Goal: Check status: Check status

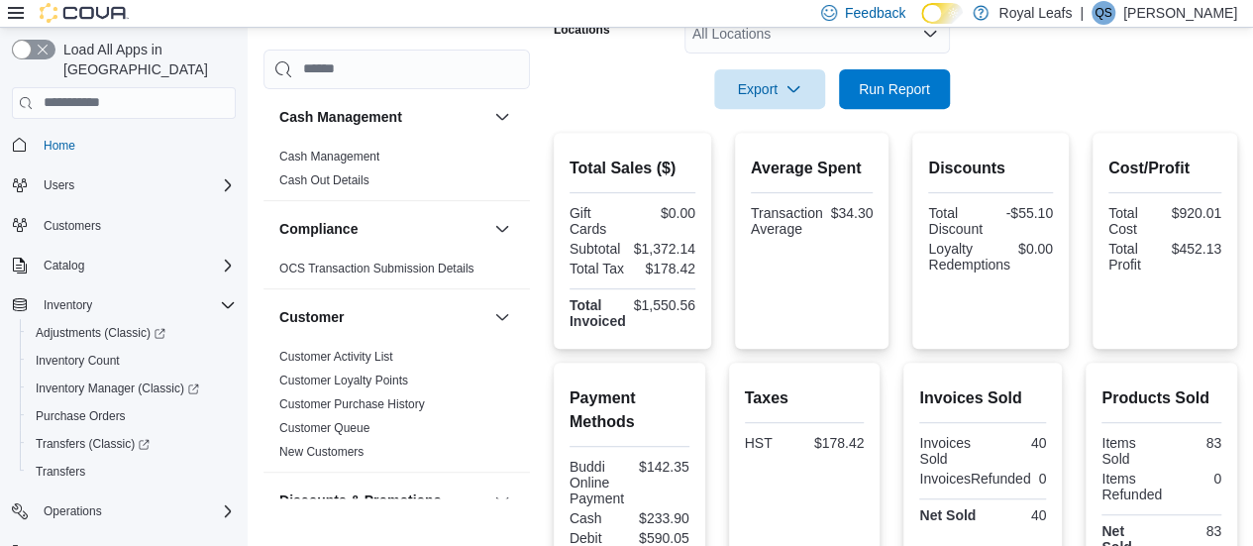
scroll to position [1496, 0]
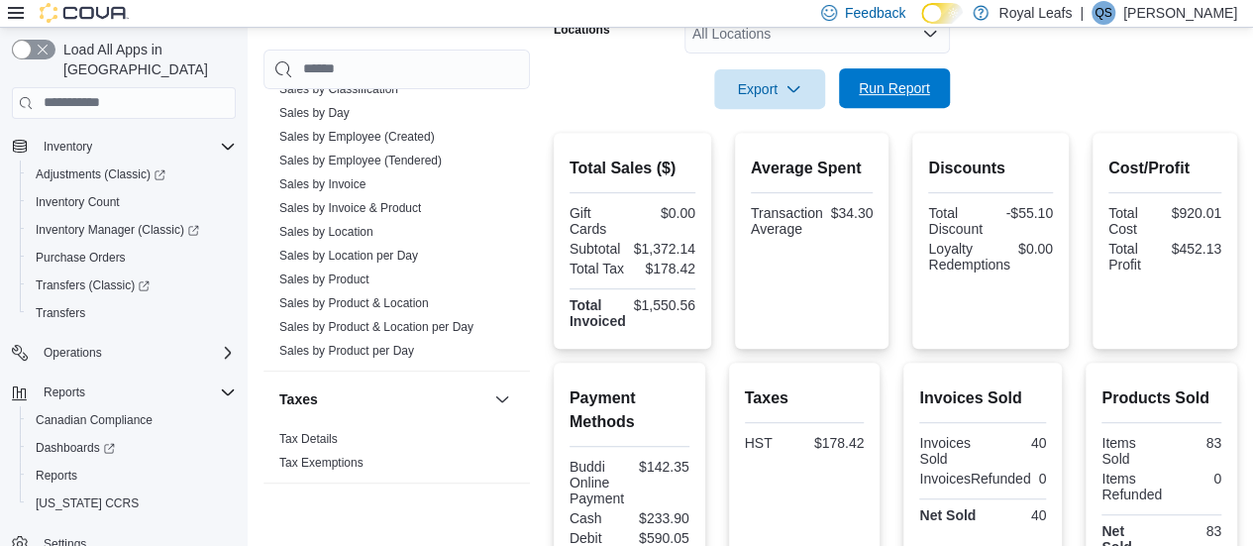
click at [891, 89] on span "Run Report" at bounding box center [894, 88] width 71 height 20
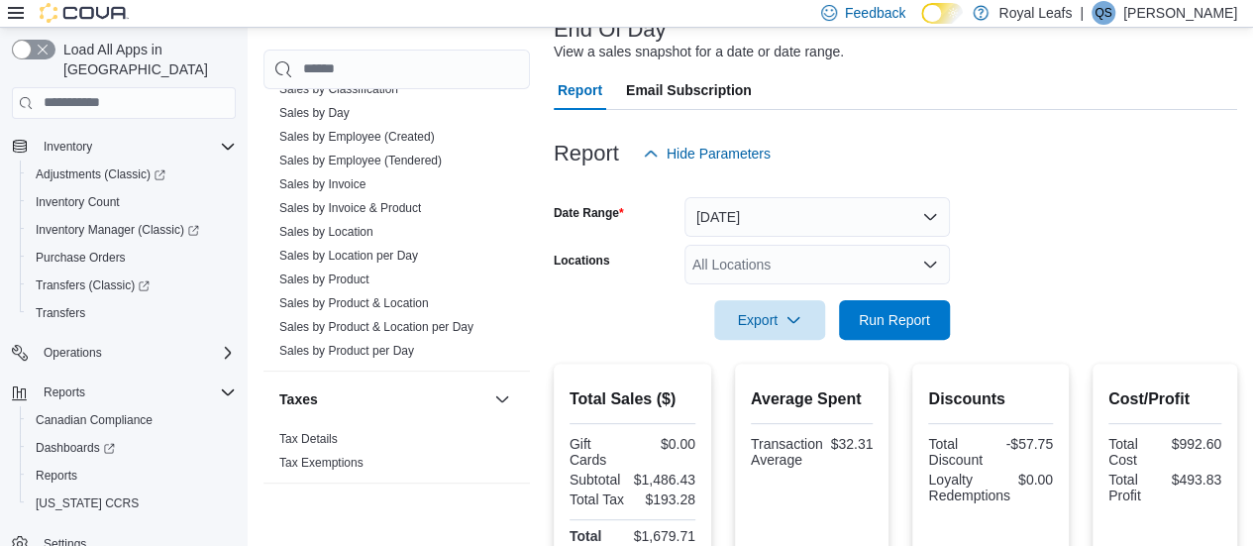
scroll to position [164, 0]
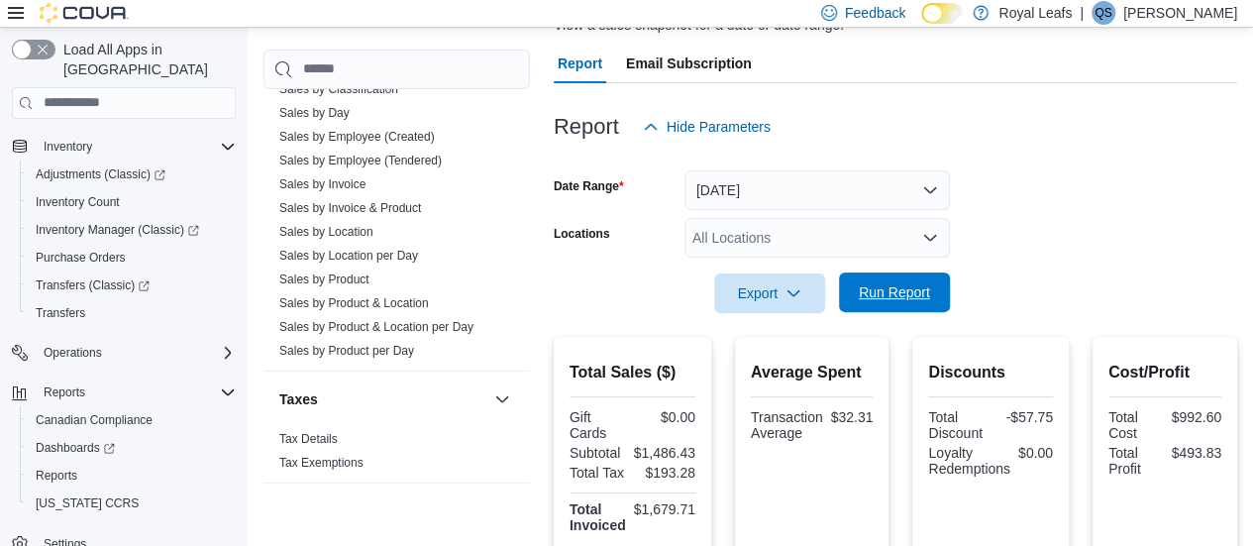
click at [905, 283] on span "Run Report" at bounding box center [894, 292] width 71 height 20
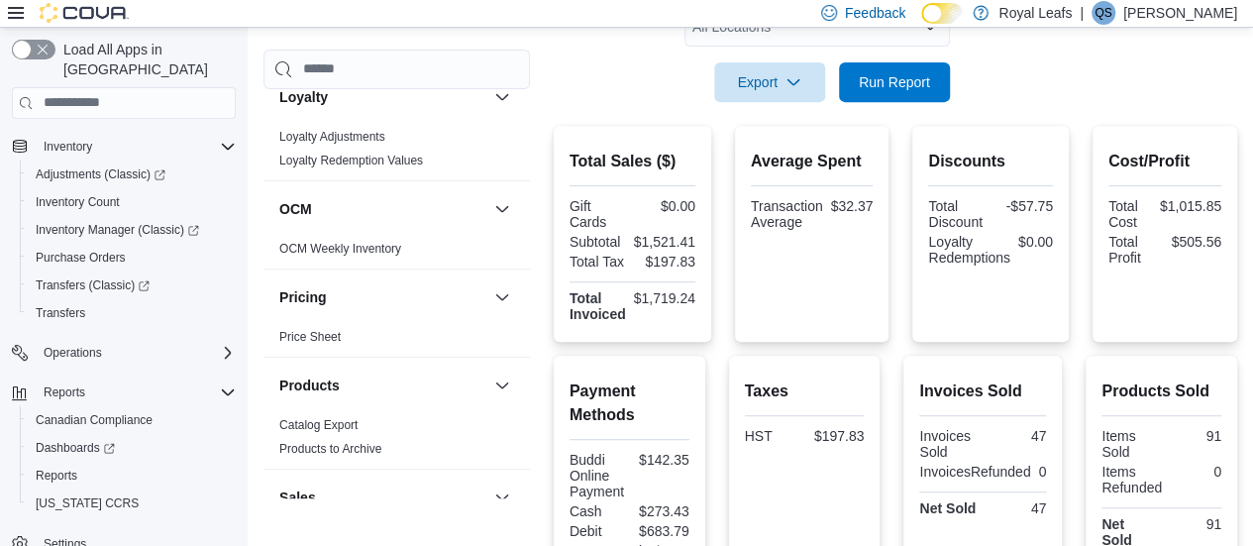
scroll to position [330, 0]
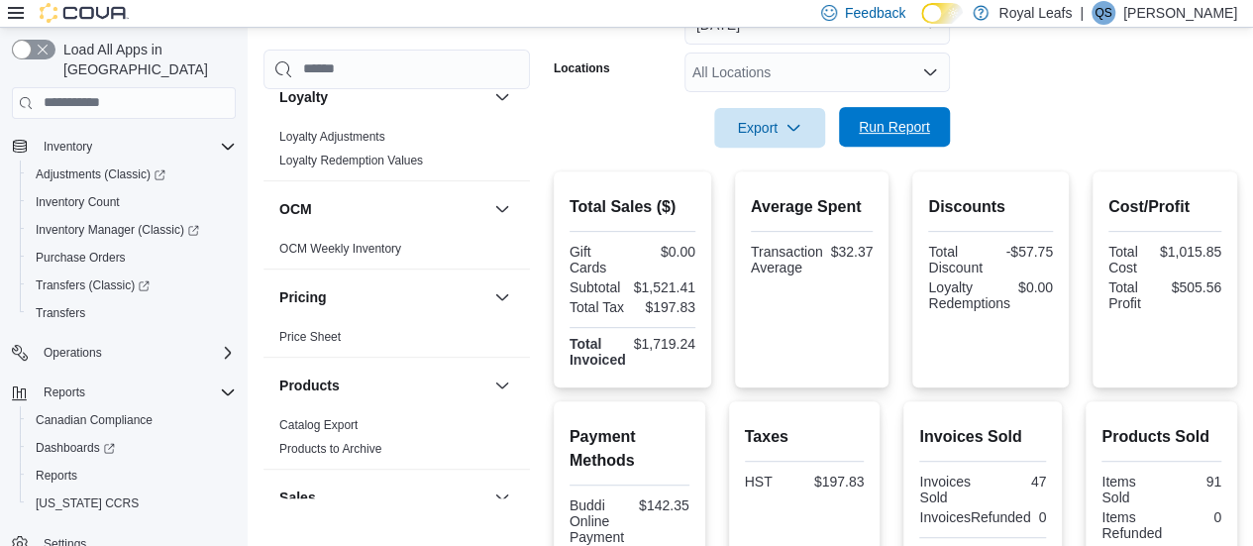
click at [903, 118] on span "Run Report" at bounding box center [894, 127] width 71 height 20
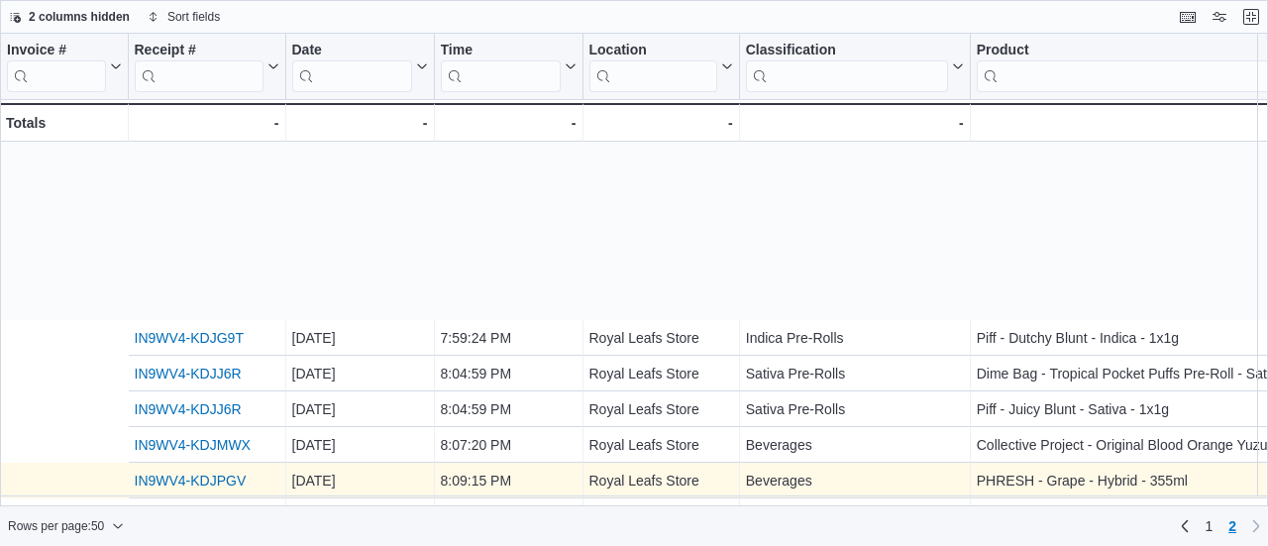
scroll to position [215, 397]
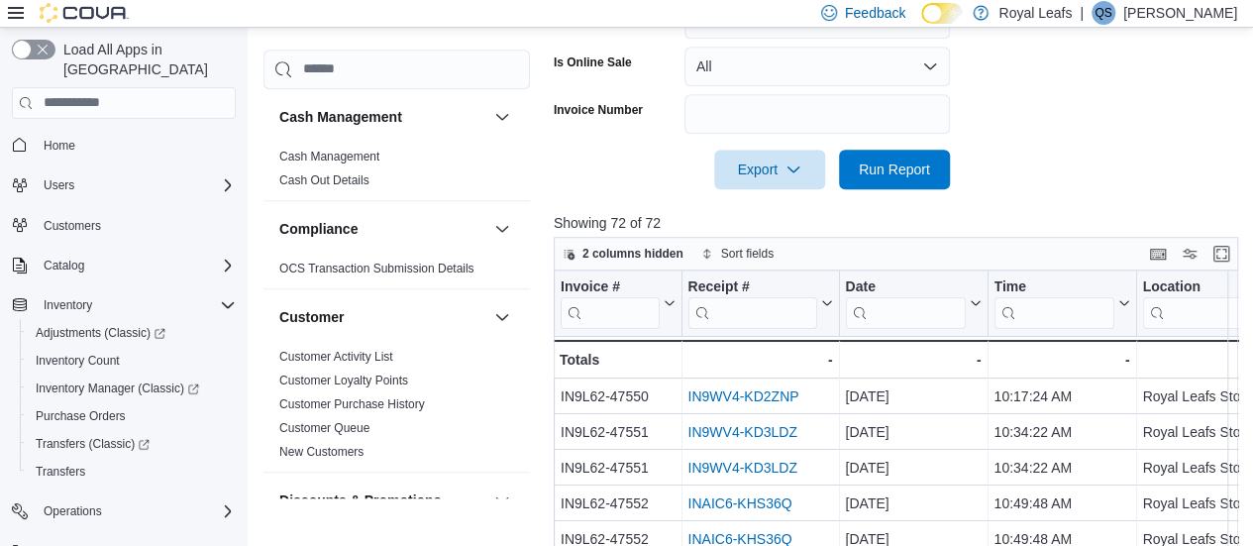
scroll to position [727, 0]
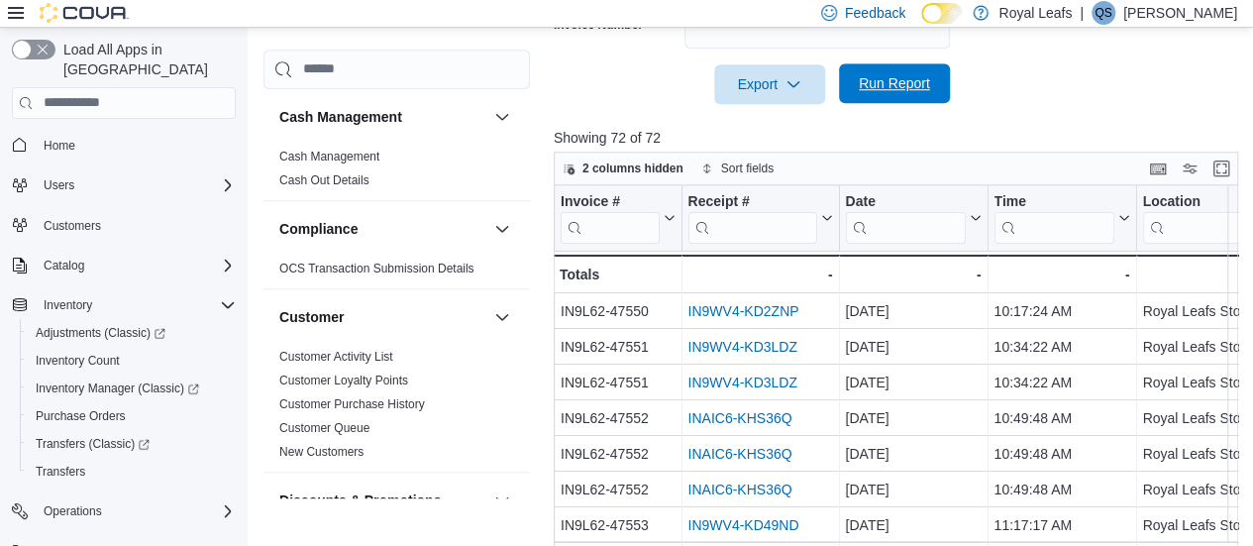
click at [899, 81] on span "Run Report" at bounding box center [894, 83] width 71 height 20
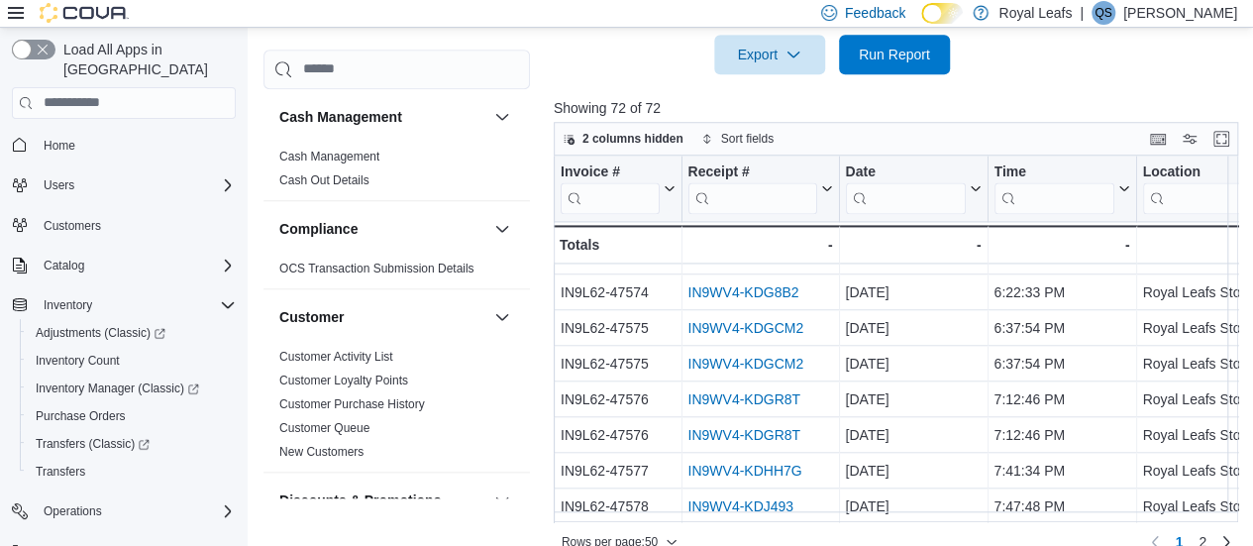
scroll to position [785, 0]
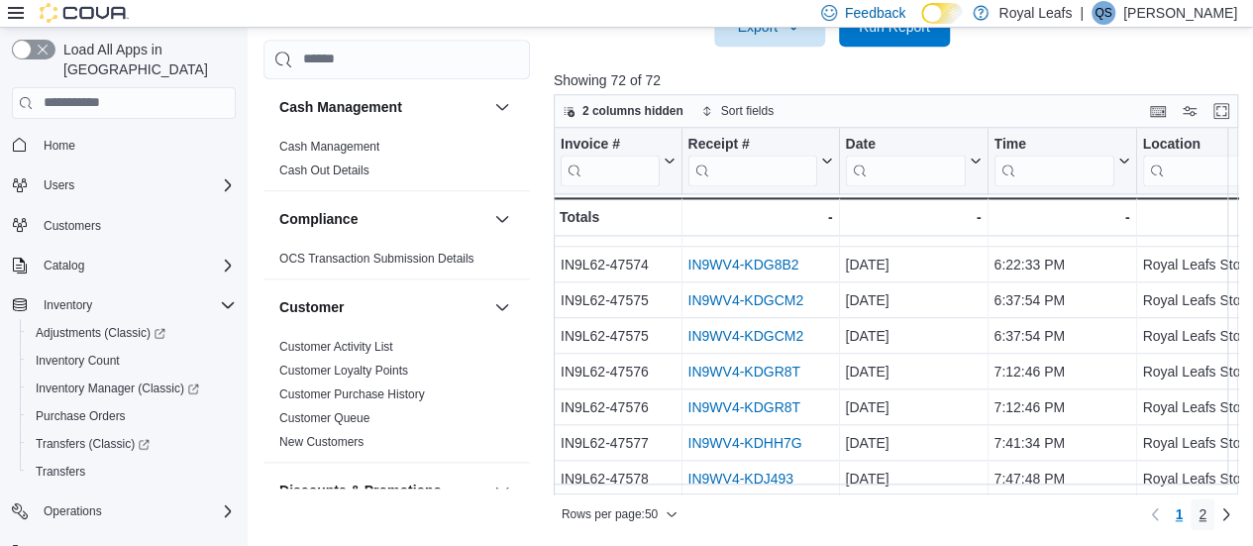
click at [1207, 517] on span "2" at bounding box center [1203, 514] width 8 height 20
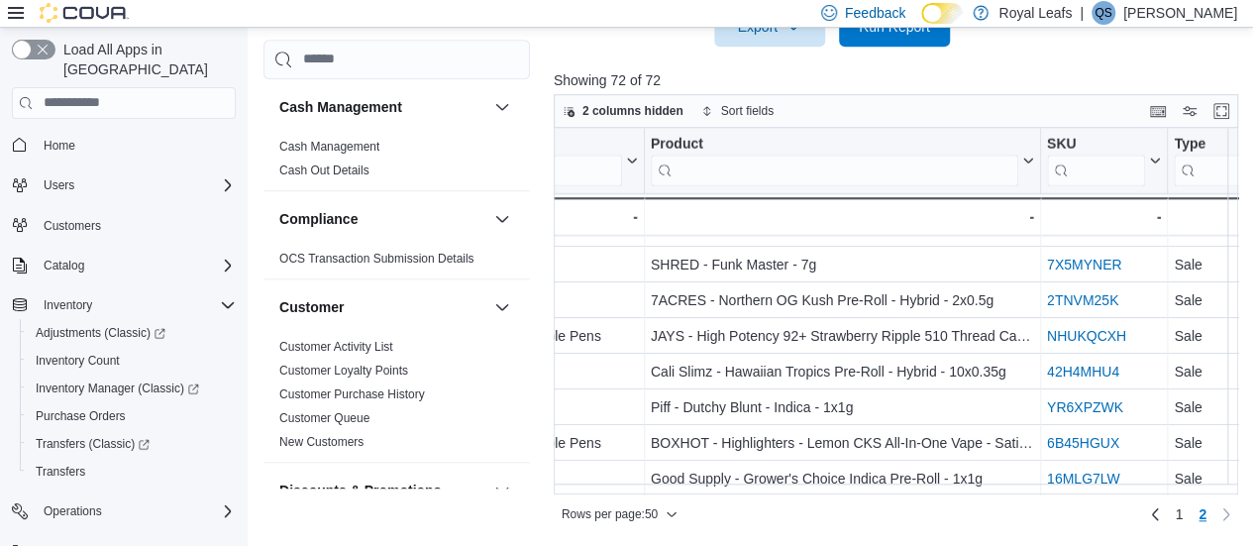
scroll to position [534, 884]
click at [908, 43] on span "Run Report" at bounding box center [894, 26] width 87 height 40
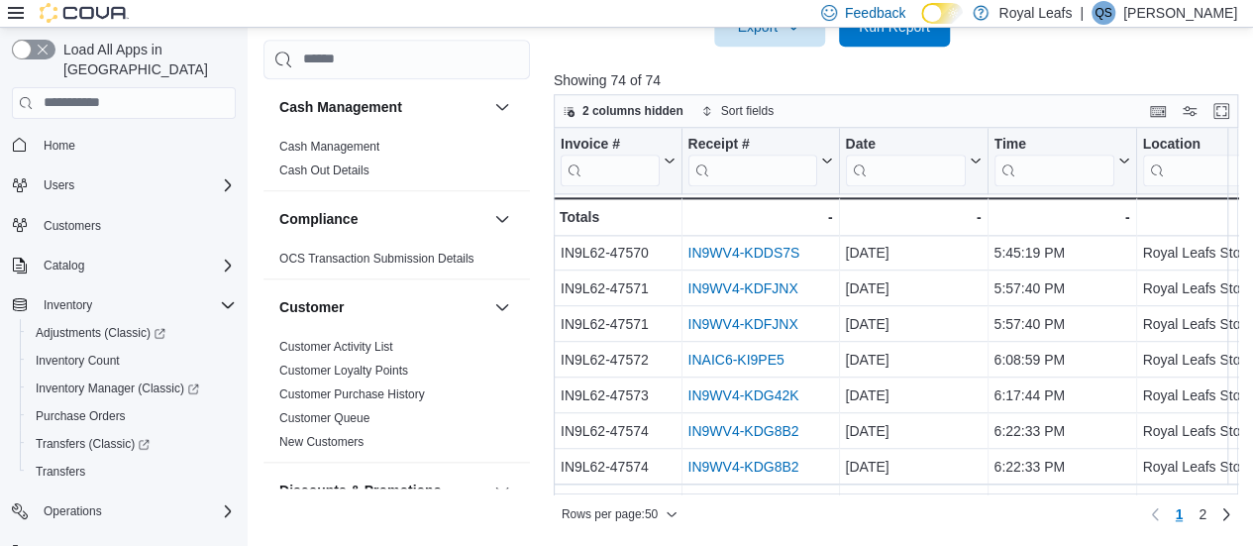
scroll to position [1532, 0]
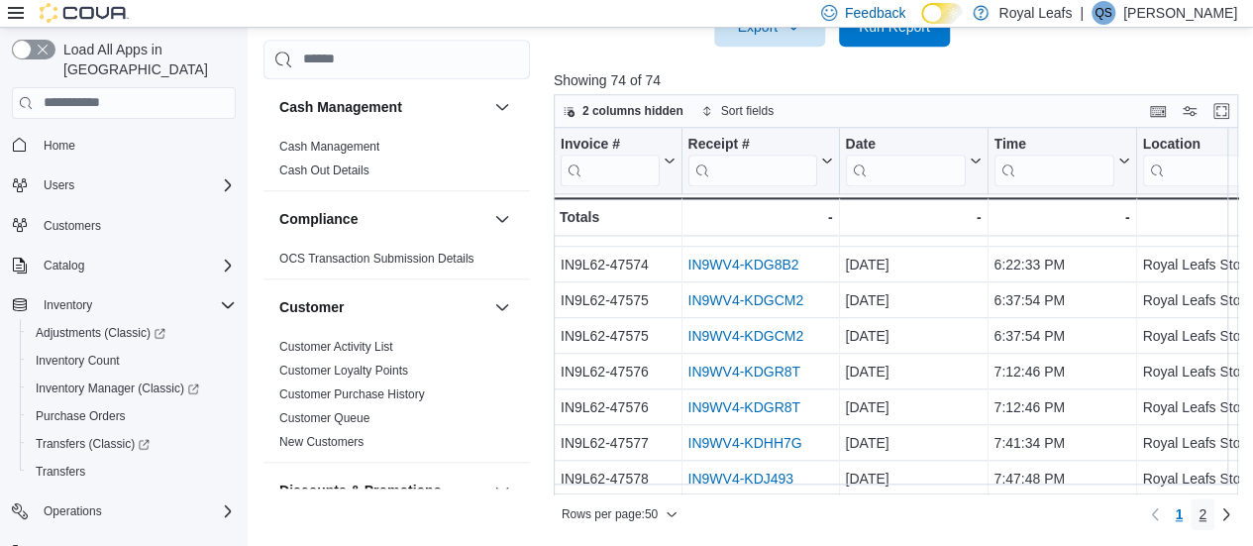
click at [1207, 518] on span "2" at bounding box center [1203, 514] width 8 height 20
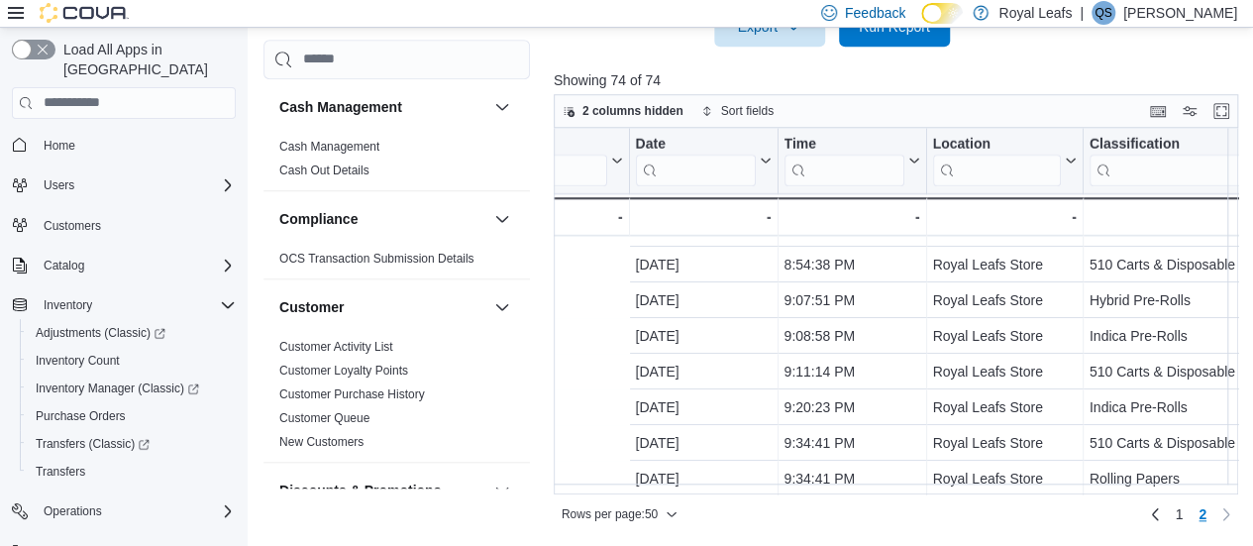
scroll to position [605, 0]
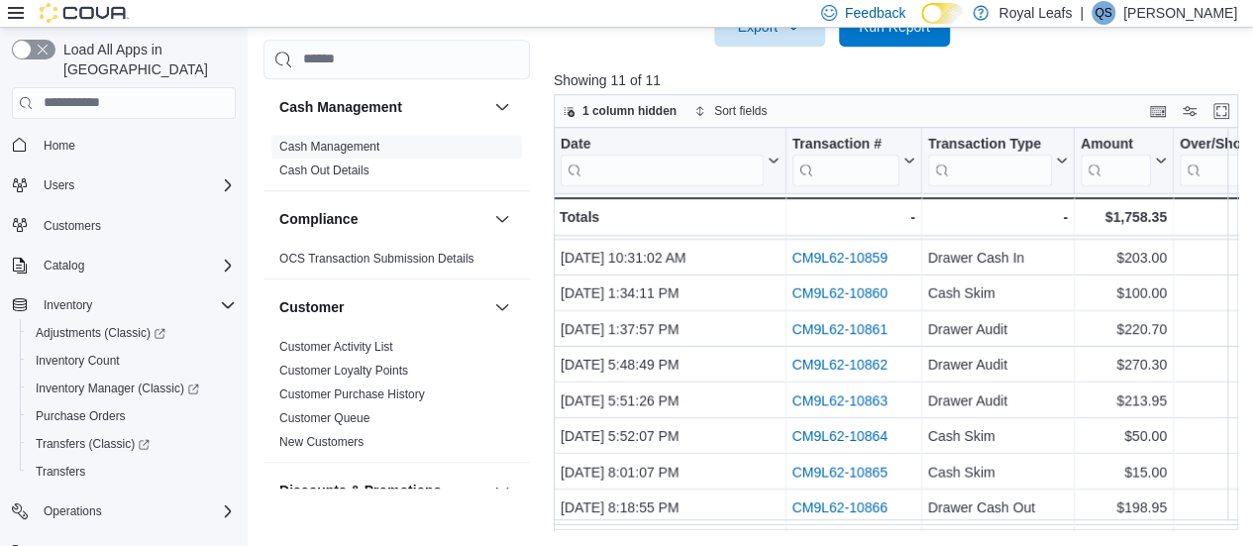
scroll to position [106, 0]
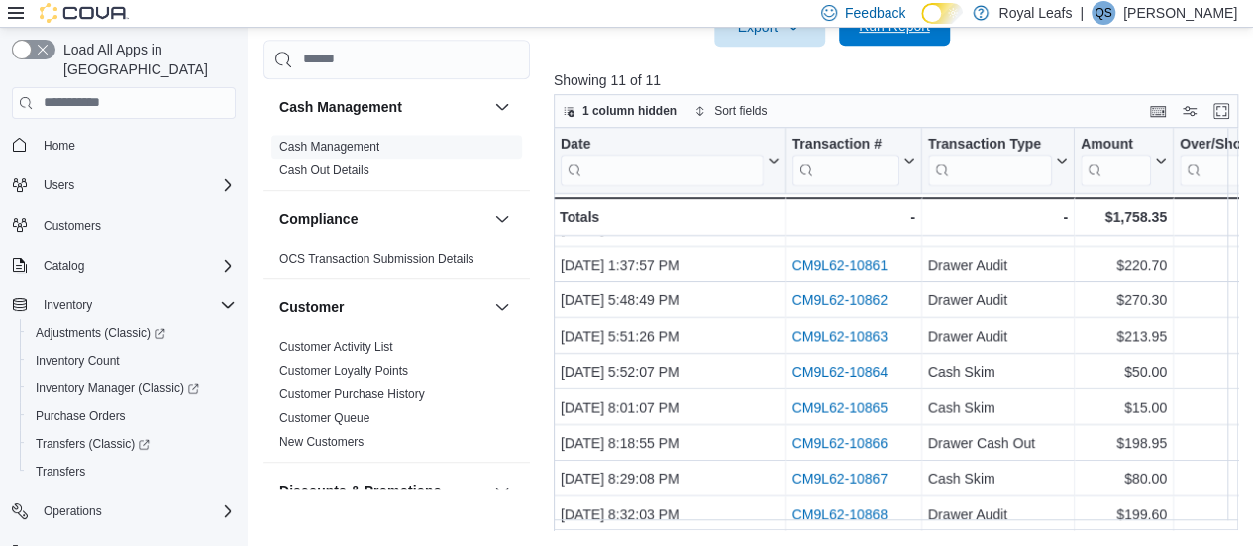
click at [876, 35] on span "Run Report" at bounding box center [894, 26] width 71 height 20
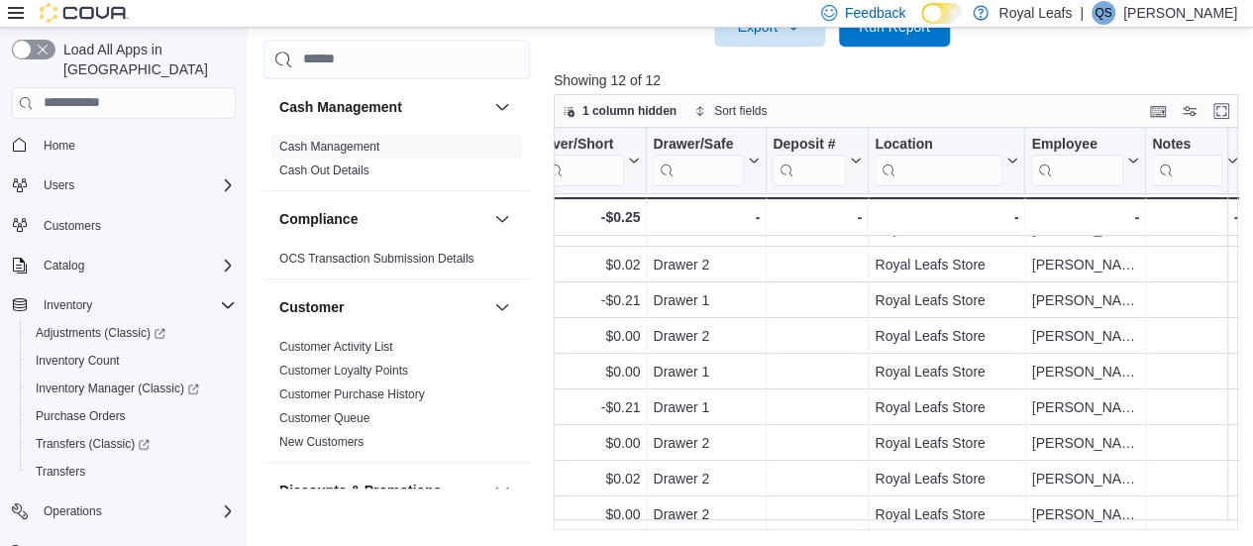
scroll to position [142, 0]
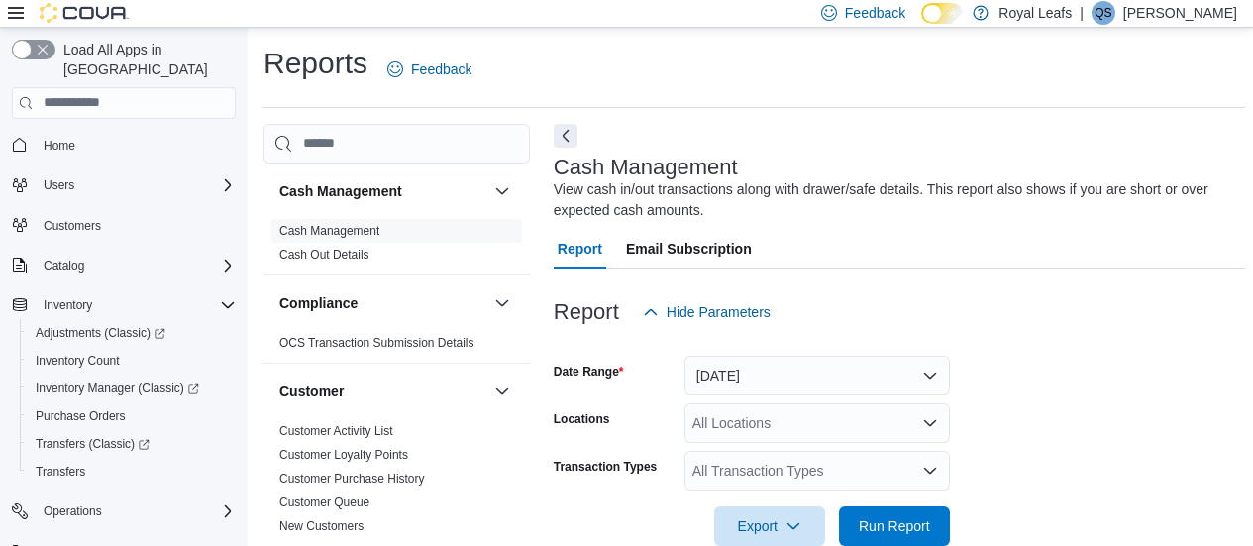
scroll to position [499, 0]
